Goal: Task Accomplishment & Management: Manage account settings

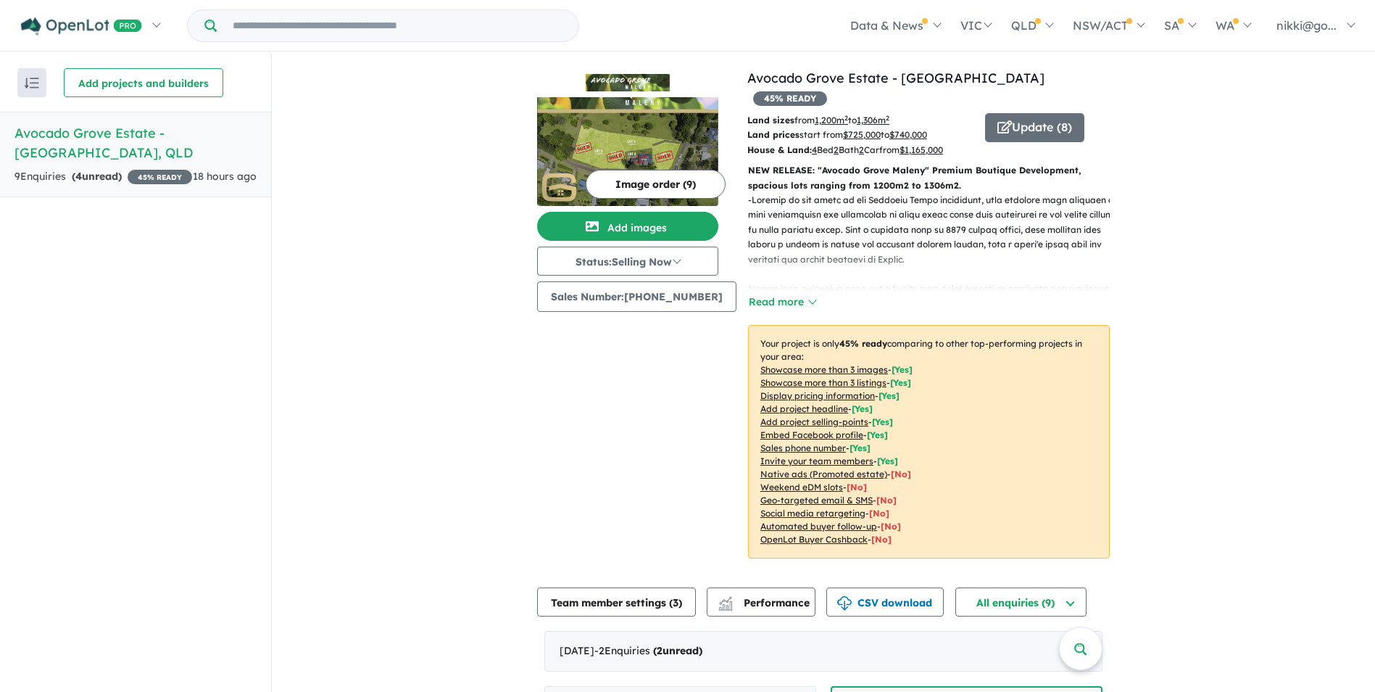
click at [93, 170] on strong "( 4 unread)" at bounding box center [97, 176] width 50 height 13
click at [96, 133] on h5 "Avocado Grove Estate - [GEOGRAPHIC_DATA] , [GEOGRAPHIC_DATA]" at bounding box center [136, 142] width 242 height 39
click at [107, 170] on strong "( 4 unread)" at bounding box center [97, 176] width 50 height 13
click at [146, 131] on h5 "Avocado Grove Estate - [GEOGRAPHIC_DATA] , [GEOGRAPHIC_DATA]" at bounding box center [136, 142] width 242 height 39
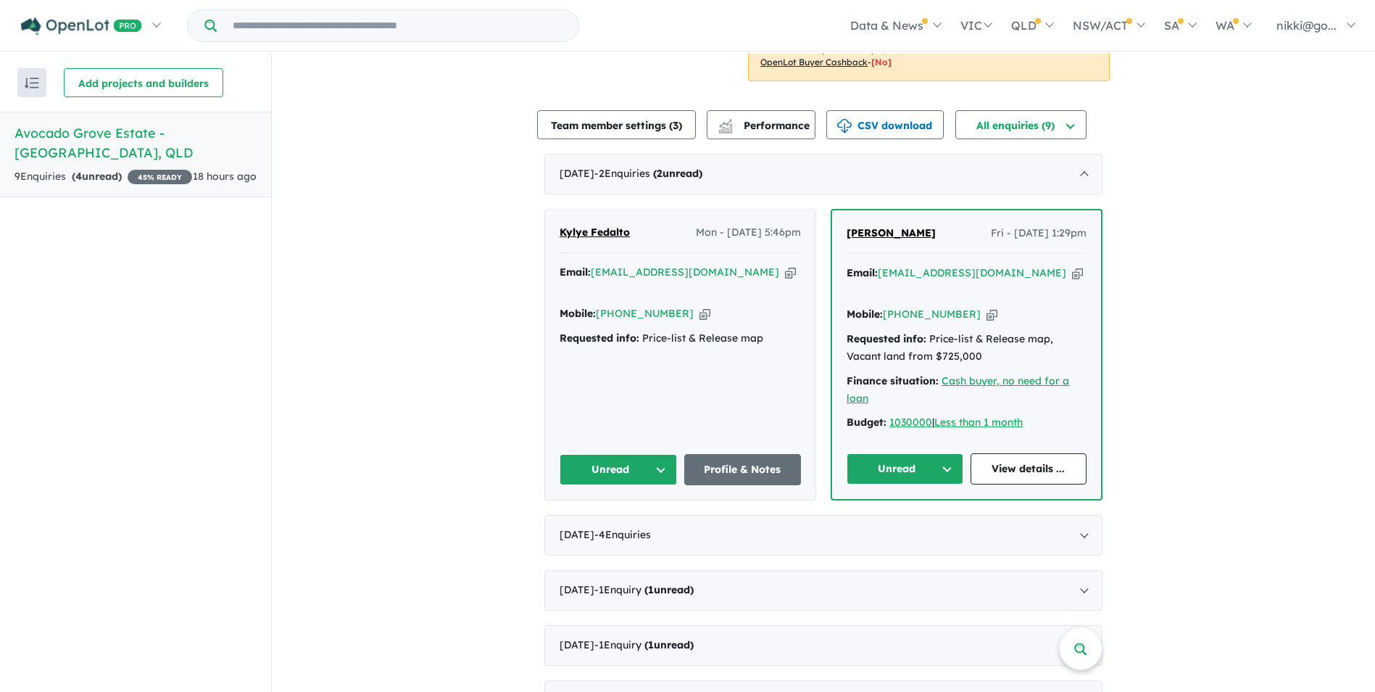
scroll to position [481, 0]
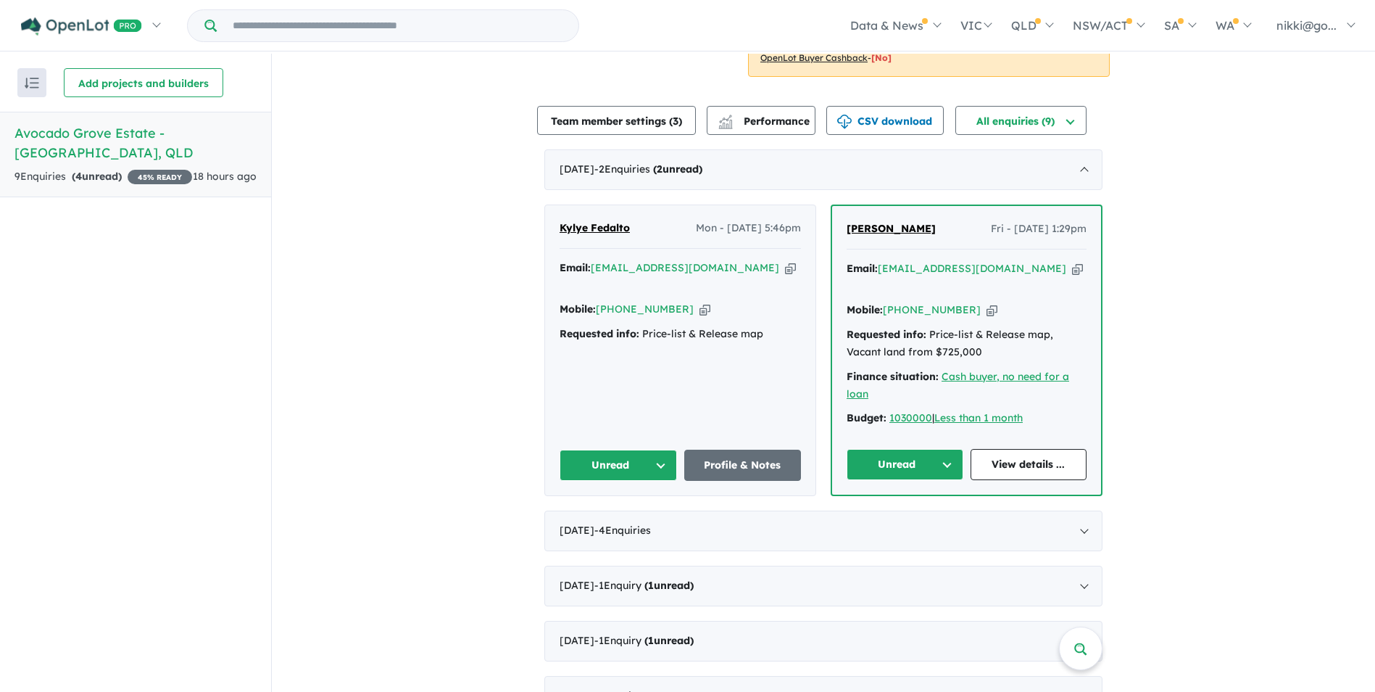
click at [944, 449] on button "Unread" at bounding box center [905, 464] width 117 height 31
click at [1042, 449] on link "View details ..." at bounding box center [1029, 464] width 117 height 31
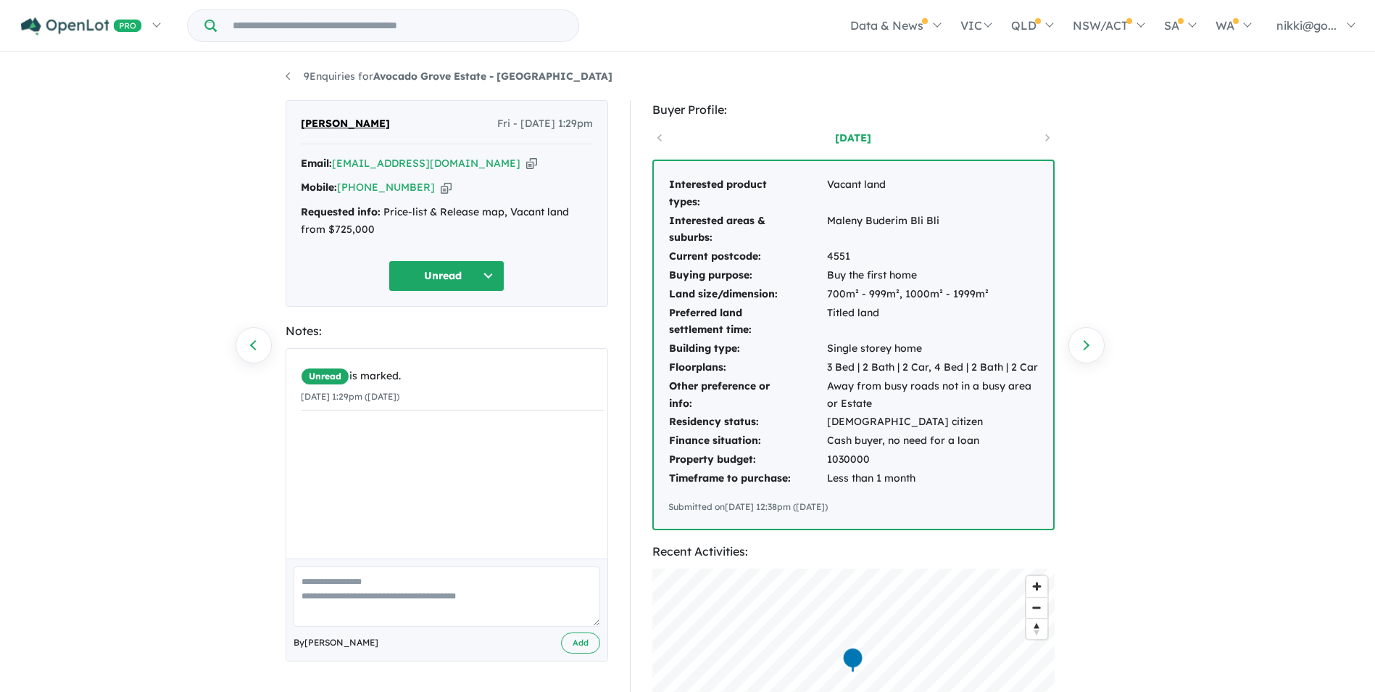
click at [495, 274] on button "Unread" at bounding box center [447, 275] width 116 height 31
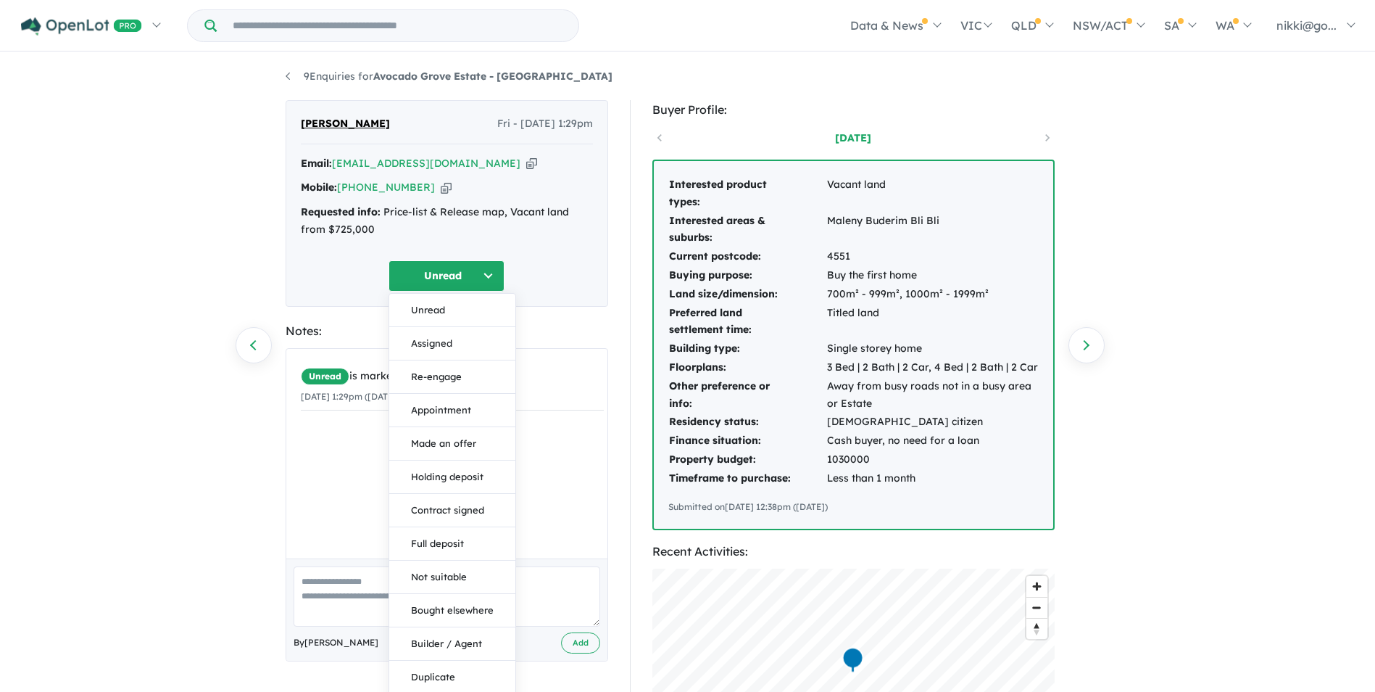
click at [431, 272] on button "Unread" at bounding box center [447, 275] width 116 height 31
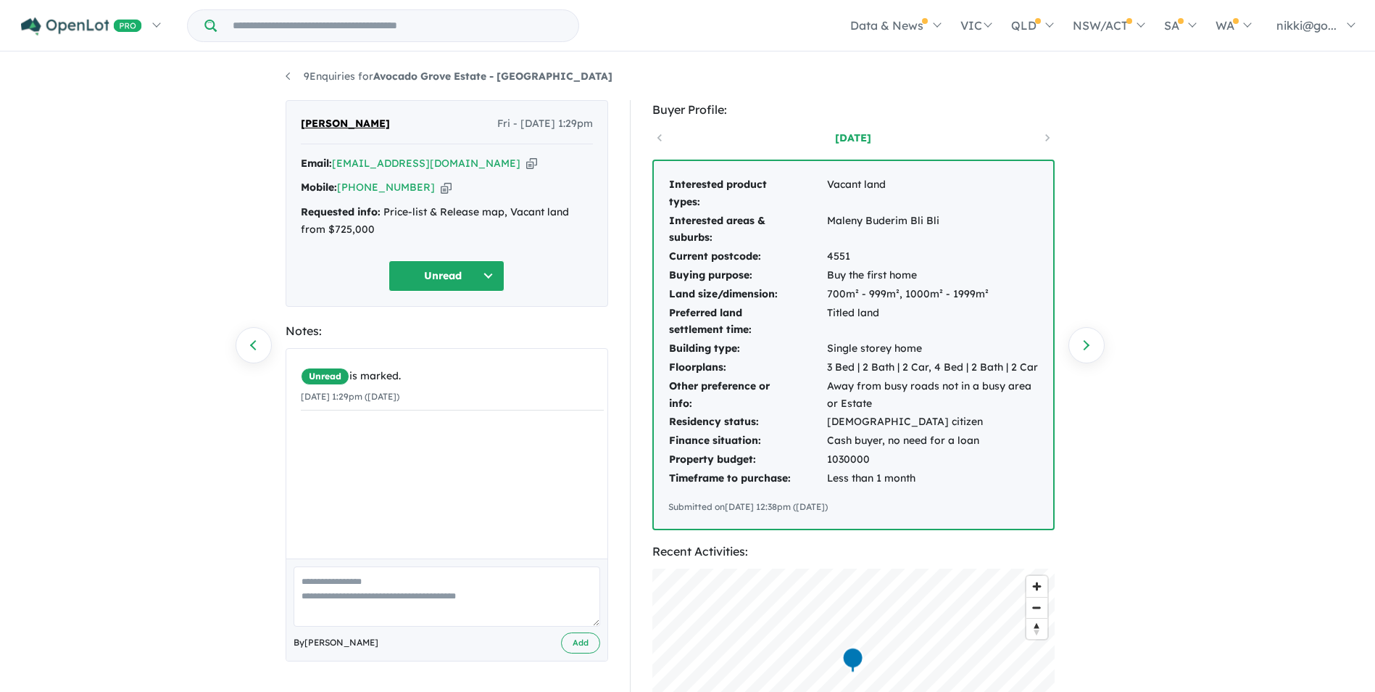
click at [369, 197] on div "Email: camiefranco@gmail.com Copied! Mobile: +61 421 955 961 Copied! Requested …" at bounding box center [447, 200] width 292 height 91
click at [329, 123] on span "[PERSON_NAME]" at bounding box center [345, 123] width 89 height 17
click at [574, 211] on div "Requested info: Price-list & Release map, Vacant land from $725,000" at bounding box center [447, 221] width 292 height 35
click at [322, 125] on span "[PERSON_NAME]" at bounding box center [345, 123] width 89 height 17
click at [291, 76] on link "9 Enquiries for Avocado Grove Estate - Maleny" at bounding box center [449, 76] width 327 height 13
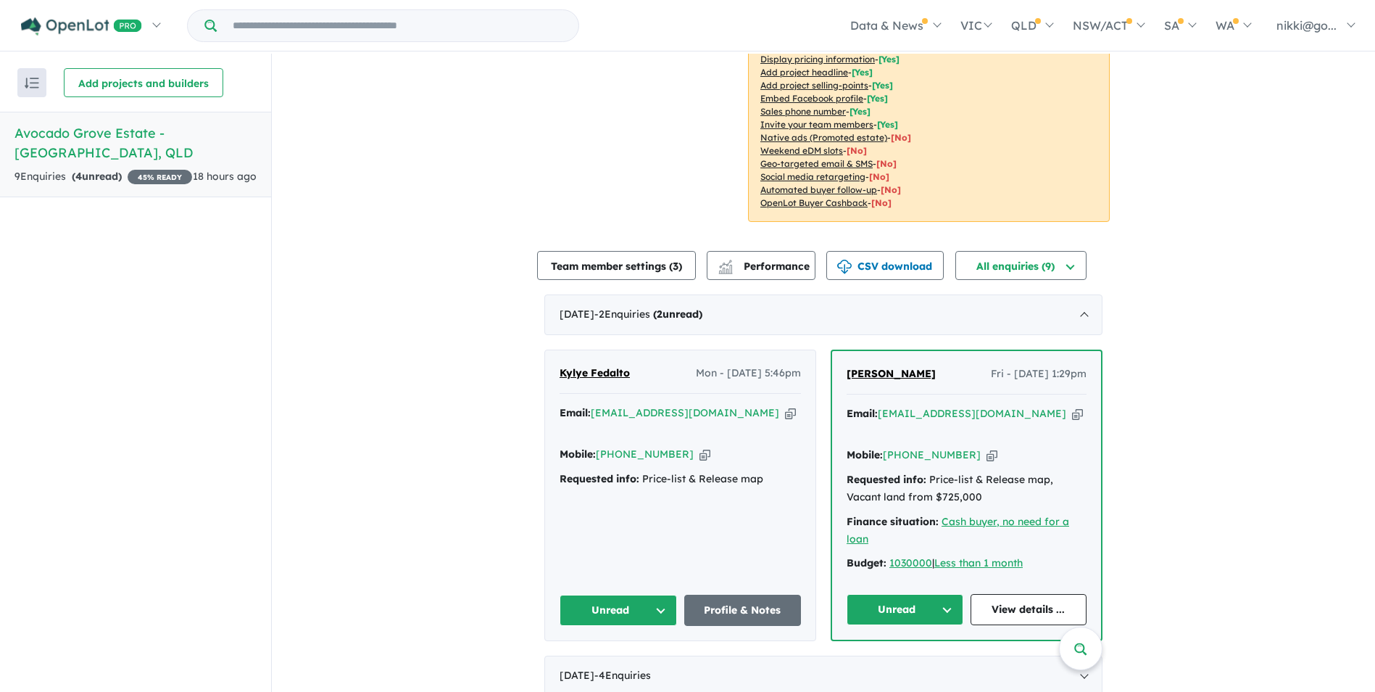
scroll to position [363, 0]
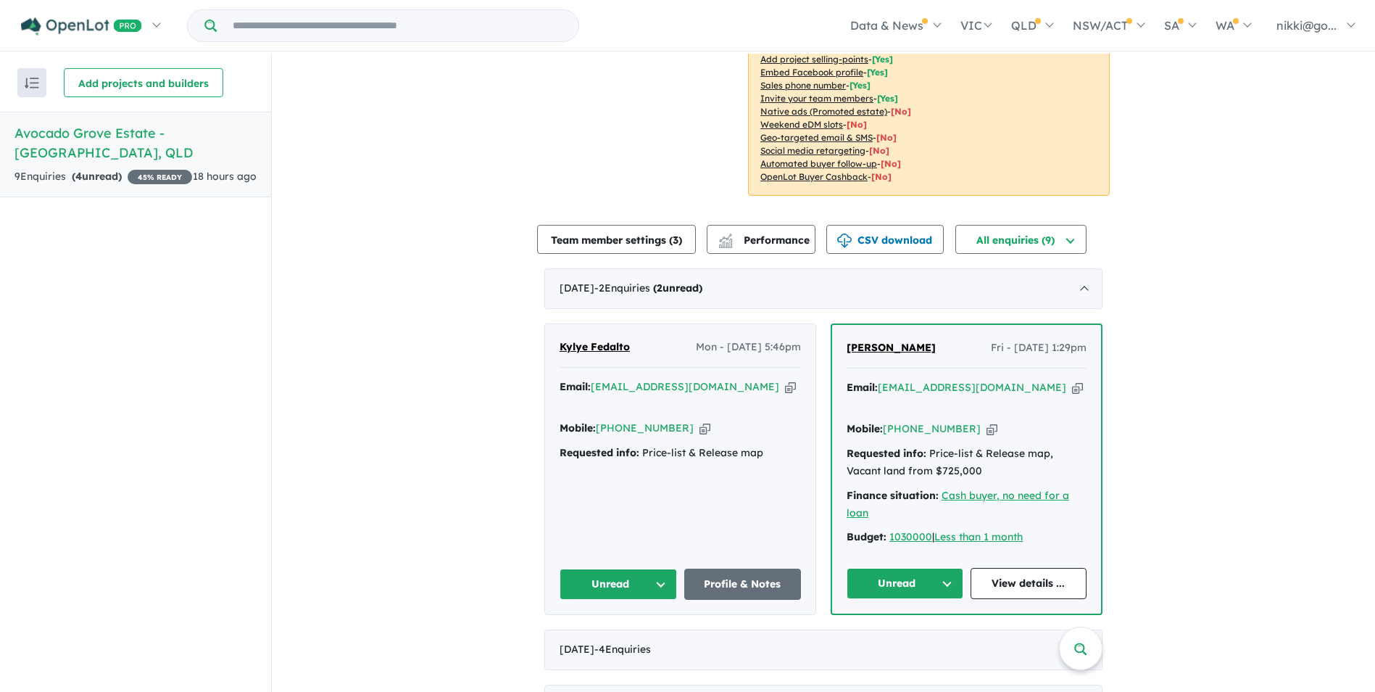
click at [785, 379] on icon "button" at bounding box center [790, 386] width 11 height 15
